Goal: Transaction & Acquisition: Book appointment/travel/reservation

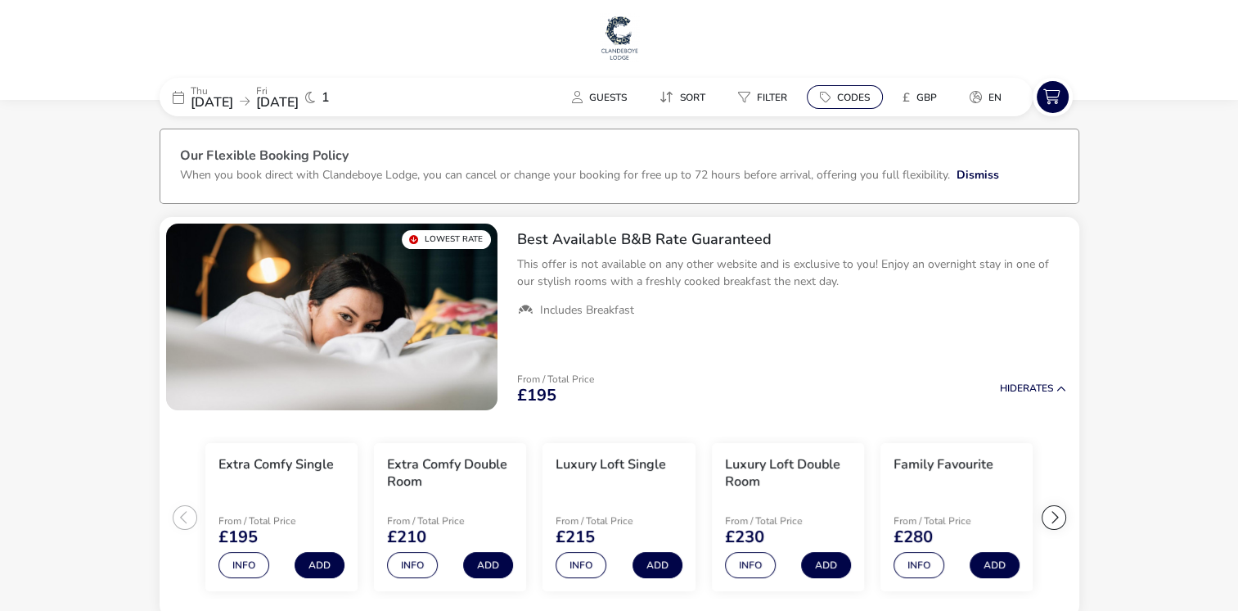
click at [858, 93] on span "Codes" at bounding box center [853, 97] width 33 height 13
click at [1027, 184] on button "Apply" at bounding box center [1028, 186] width 50 height 34
click at [1021, 188] on button "Apply" at bounding box center [1028, 186] width 50 height 34
type input "TIARNANSOPHIE"
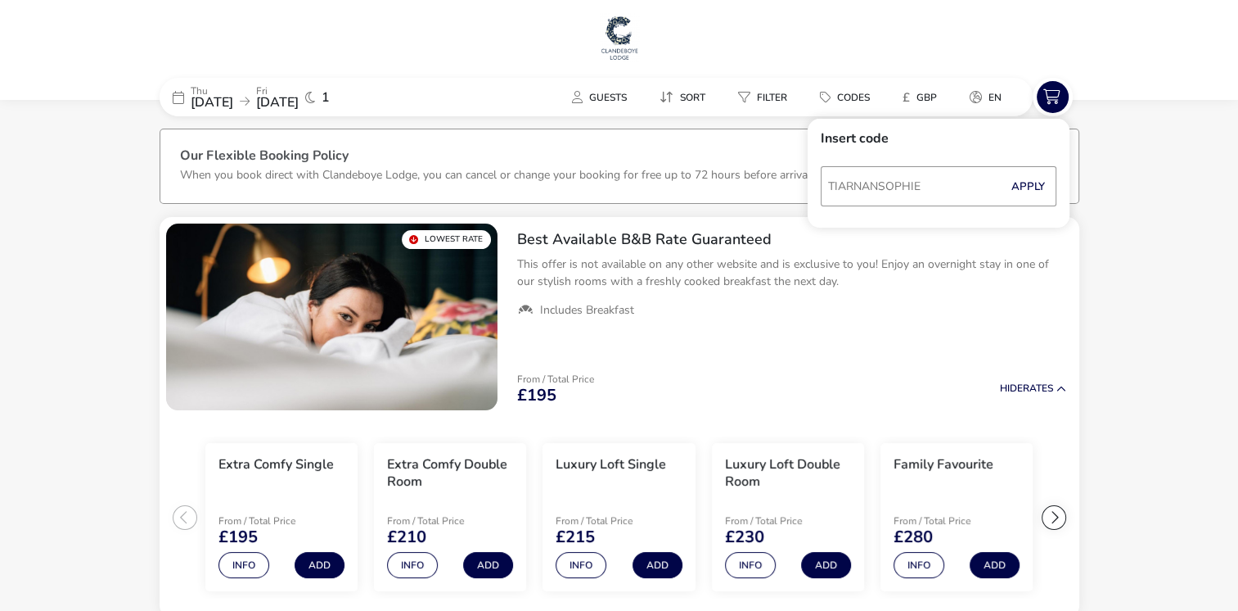
click at [1021, 188] on button "Apply" at bounding box center [1028, 186] width 50 height 34
type input "SOPHIETIARNAN"
click at [1021, 188] on button "Apply" at bounding box center [1028, 186] width 50 height 34
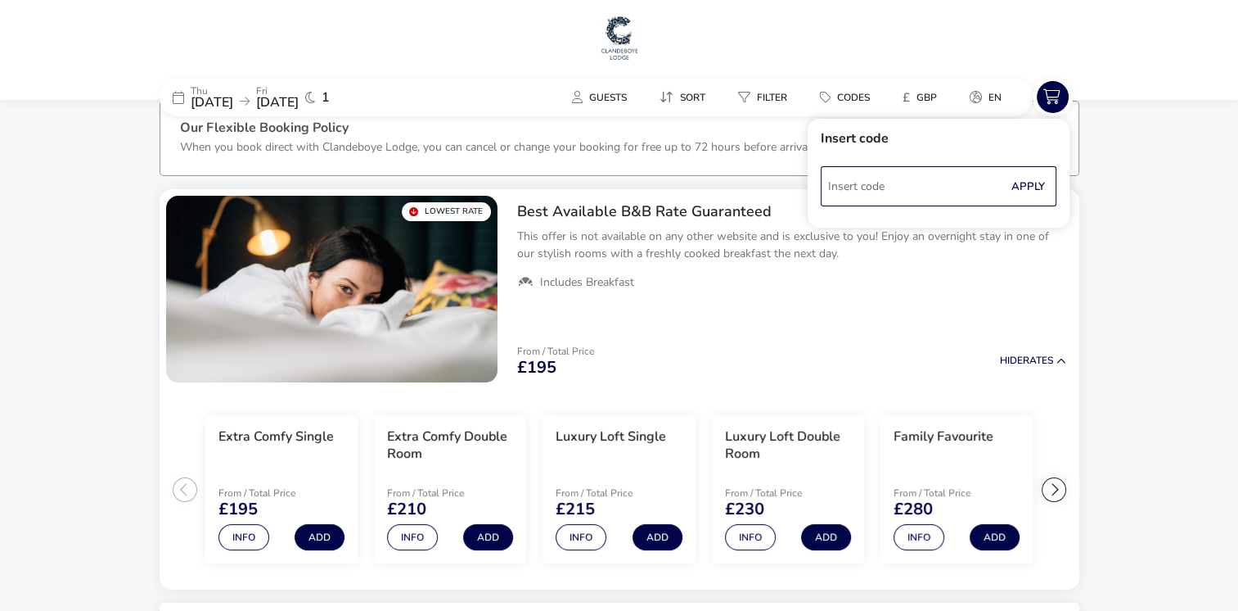
scroll to position [29, 0]
